Goal: Find specific page/section: Find specific page/section

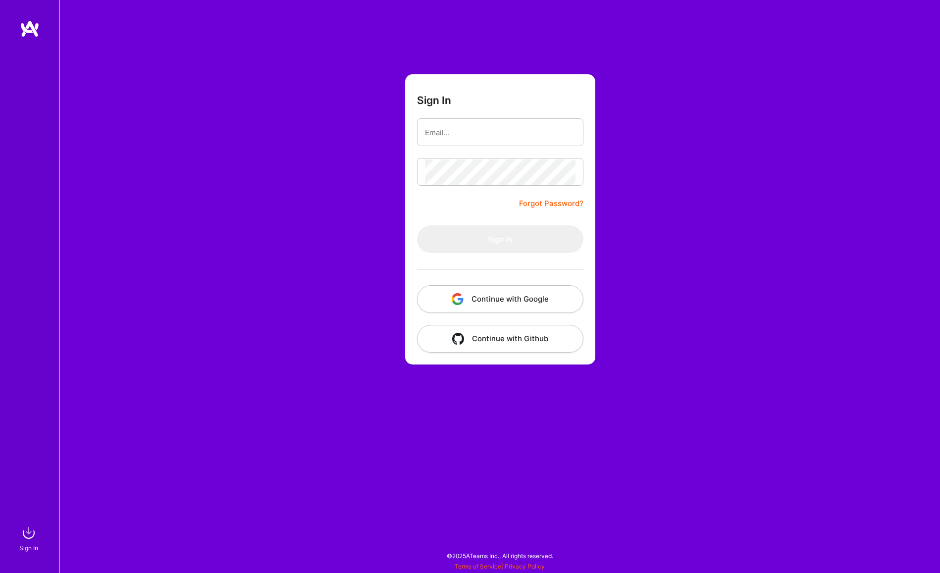
drag, startPoint x: 0, startPoint y: 0, endPoint x: 707, endPoint y: 112, distance: 716.1
click at [712, 113] on div "Sign In Forgot Password? Sign In Continue with Google Continue with Github" at bounding box center [499, 286] width 881 height 573
drag, startPoint x: 443, startPoint y: 111, endPoint x: 452, endPoint y: 134, distance: 24.9
click at [443, 112] on form "Sign In Forgot Password? Sign In Continue with Google Continue with Github" at bounding box center [500, 219] width 190 height 290
click at [452, 134] on input "email" at bounding box center [500, 132] width 151 height 25
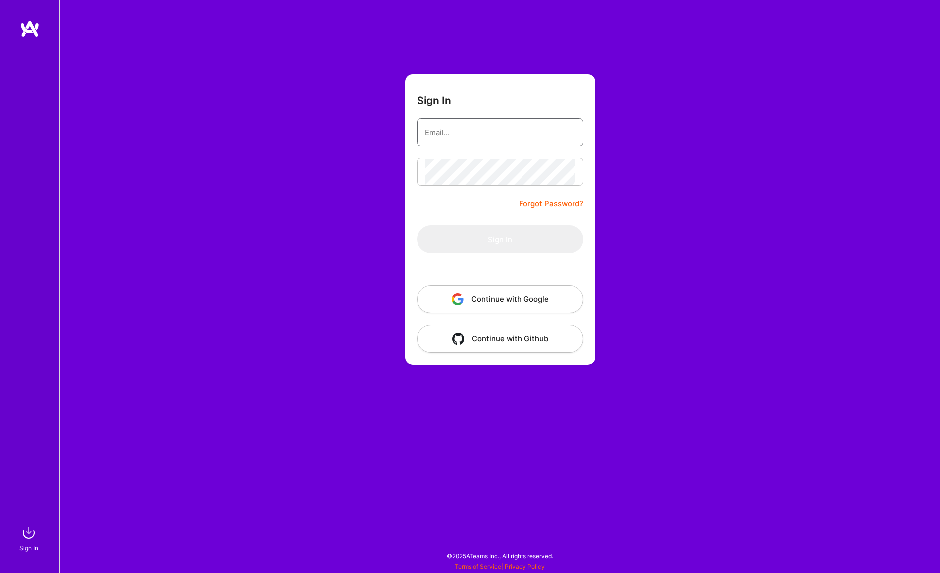
type input "[EMAIL_ADDRESS][PERSON_NAME][PERSON_NAME][DOMAIN_NAME]"
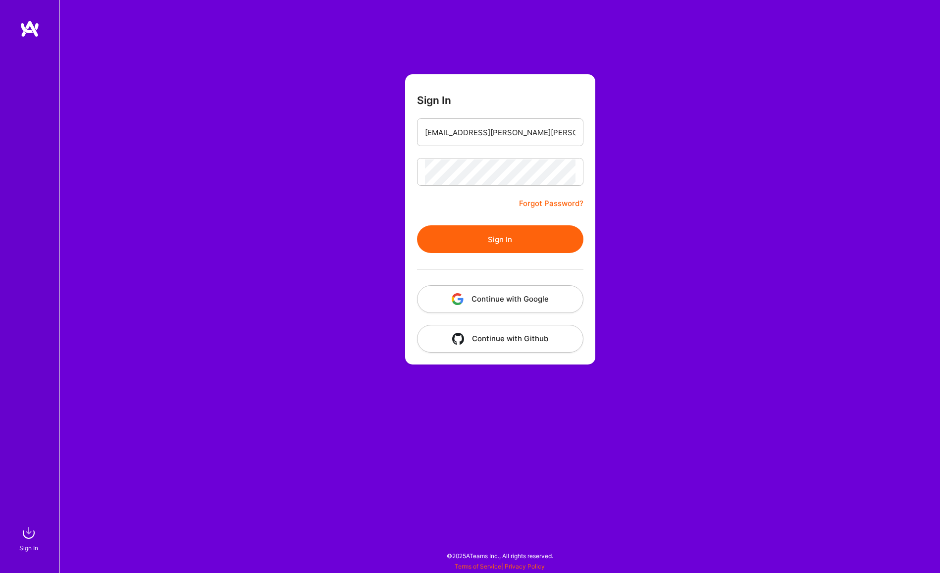
click at [500, 237] on button "Sign In" at bounding box center [500, 239] width 166 height 28
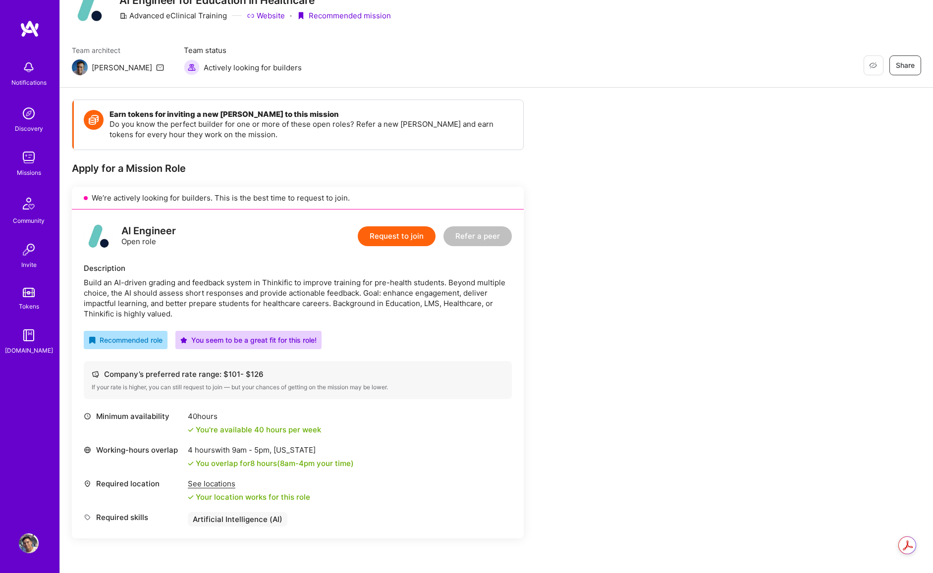
scroll to position [50, 0]
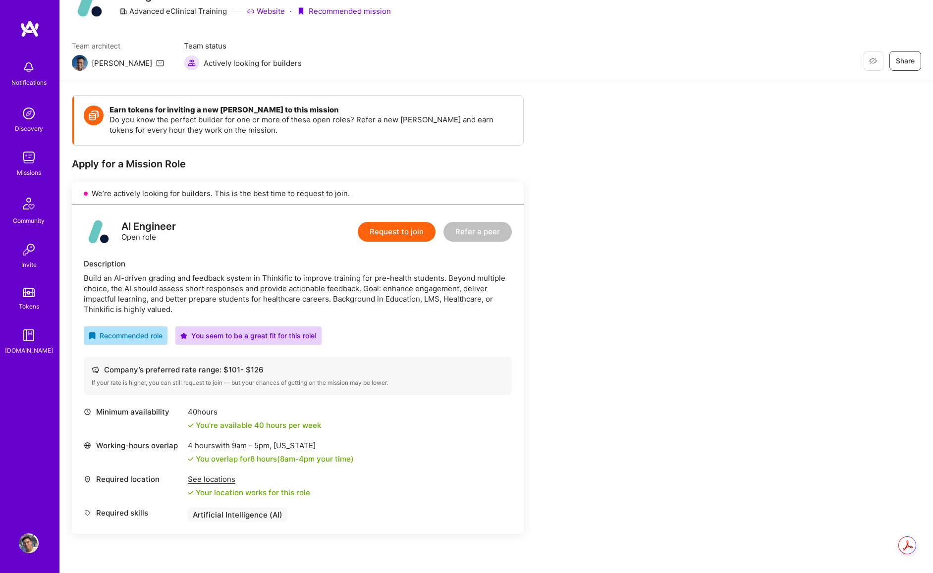
click at [248, 309] on div "Build an AI-driven grading and feedback system in Thinkific to improve training…" at bounding box center [298, 294] width 428 height 42
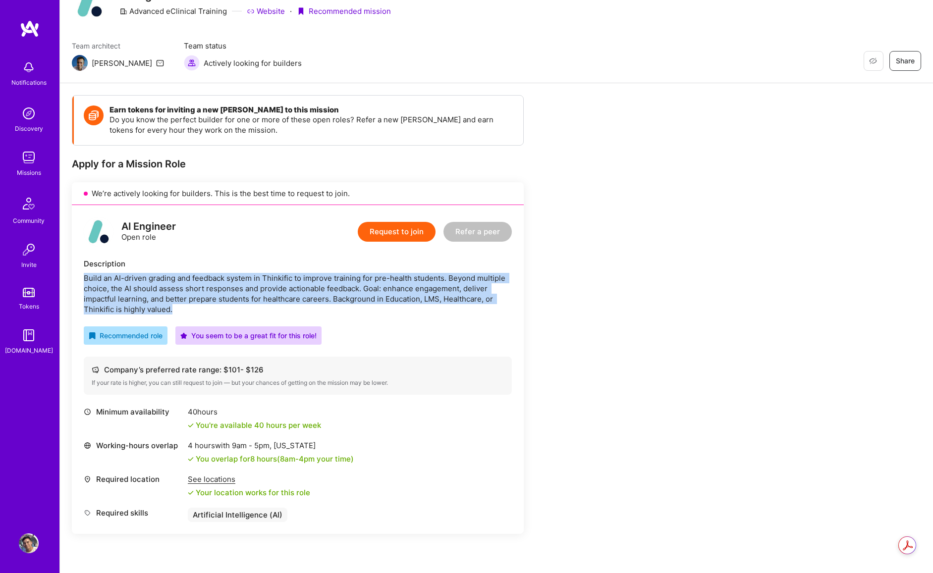
drag, startPoint x: 248, startPoint y: 309, endPoint x: 234, endPoint y: 309, distance: 13.9
click at [248, 309] on div "Build an AI-driven grading and feedback system in Thinkific to improve training…" at bounding box center [298, 294] width 428 height 42
click at [230, 309] on div "Build an AI-driven grading and feedback system in Thinkific to improve training…" at bounding box center [298, 294] width 428 height 42
